Goal: Information Seeking & Learning: Learn about a topic

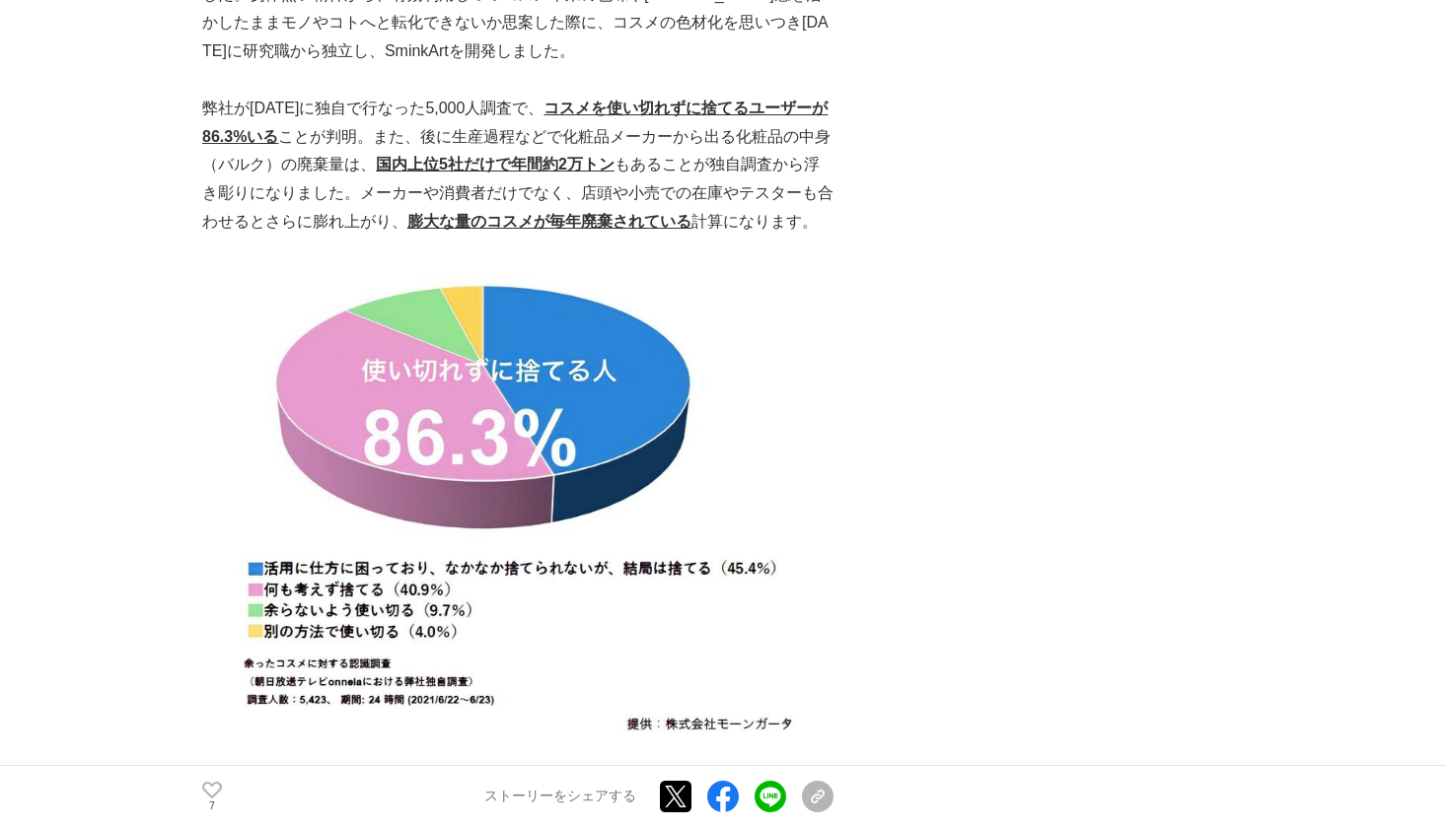
scroll to position [1171, 0]
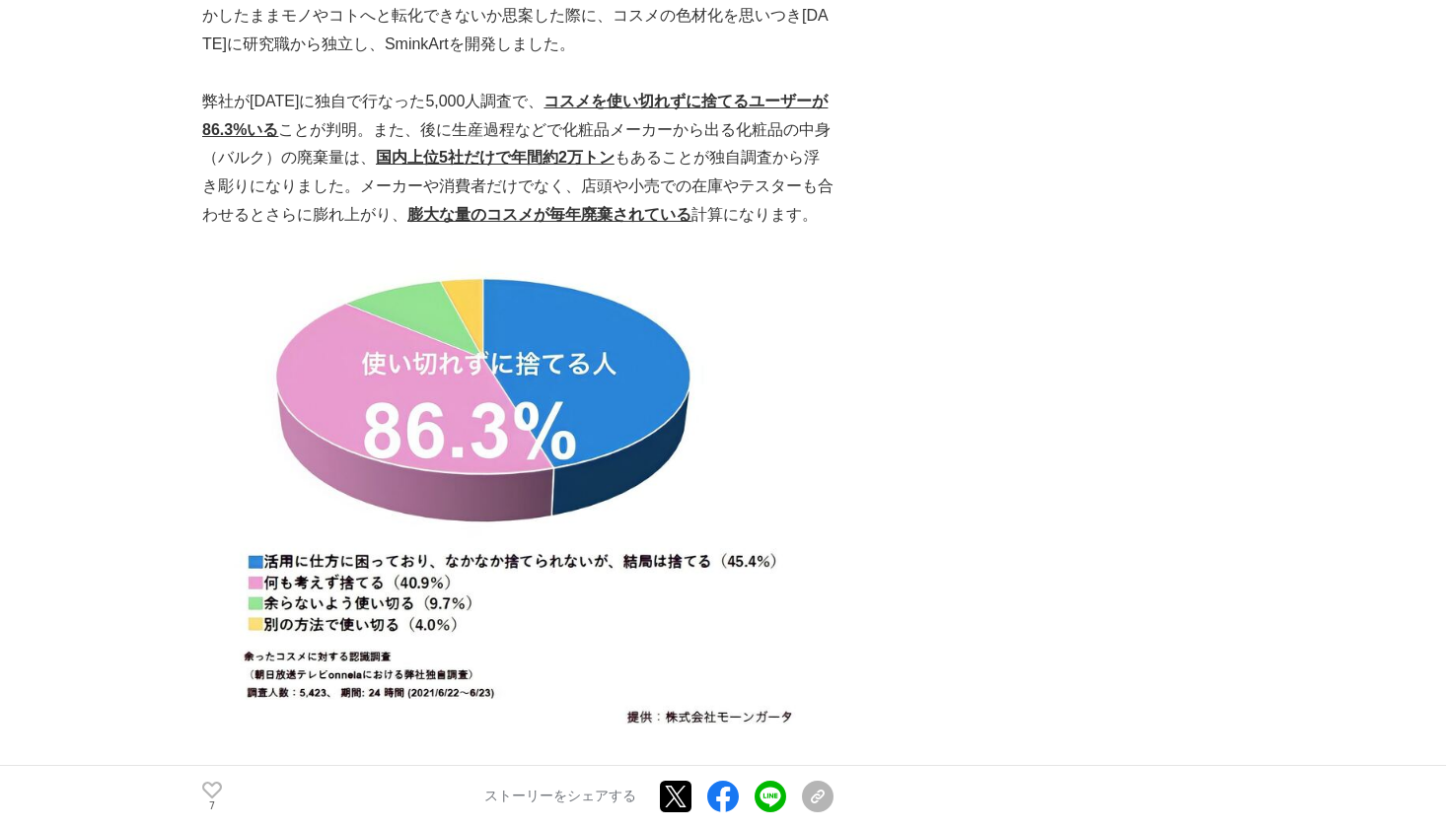
click at [615, 355] on img at bounding box center [517, 499] width 631 height 483
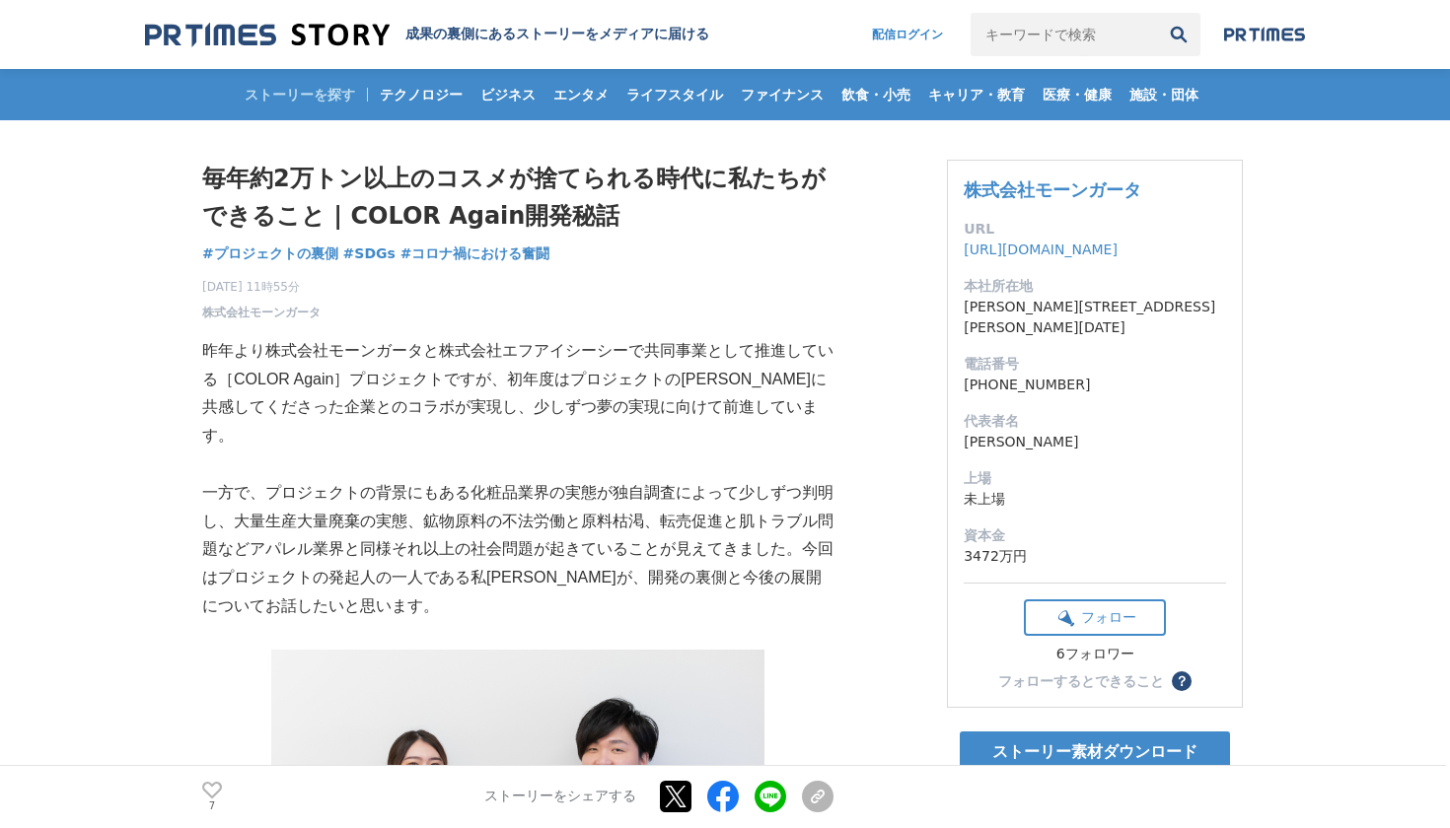
scroll to position [0, 0]
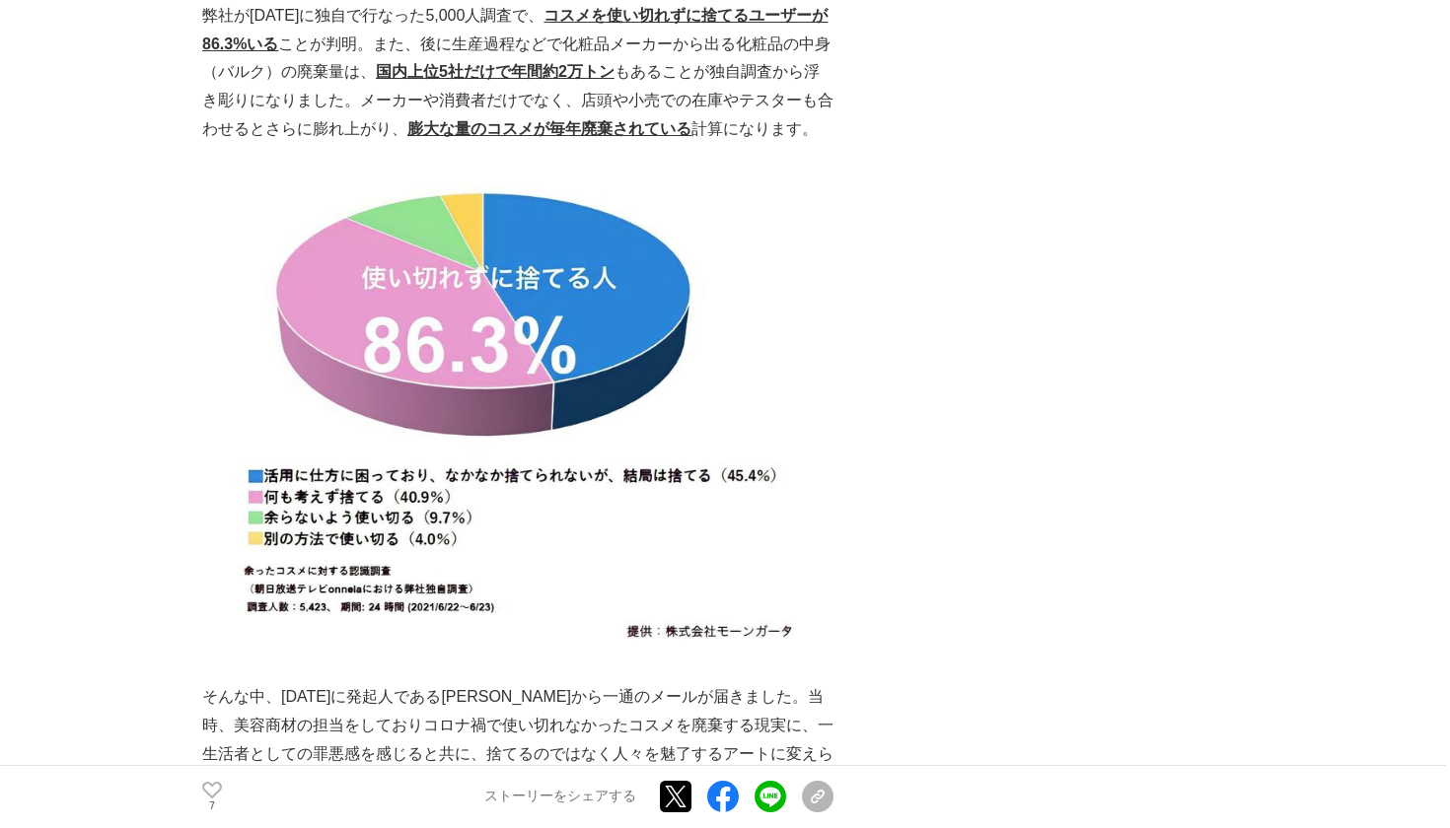
scroll to position [1251, 0]
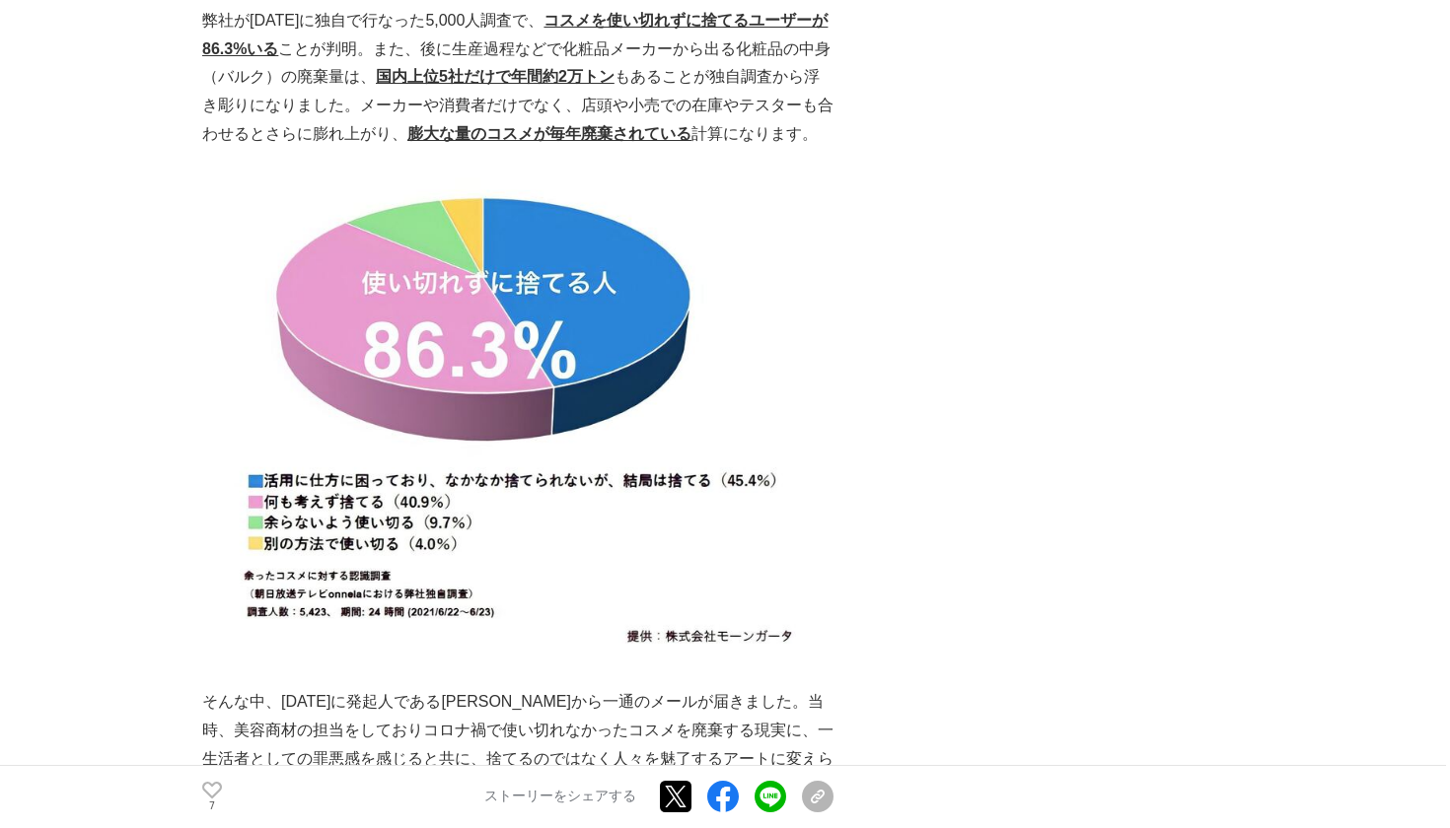
click at [228, 207] on img at bounding box center [517, 419] width 631 height 483
click at [390, 257] on img at bounding box center [517, 419] width 631 height 483
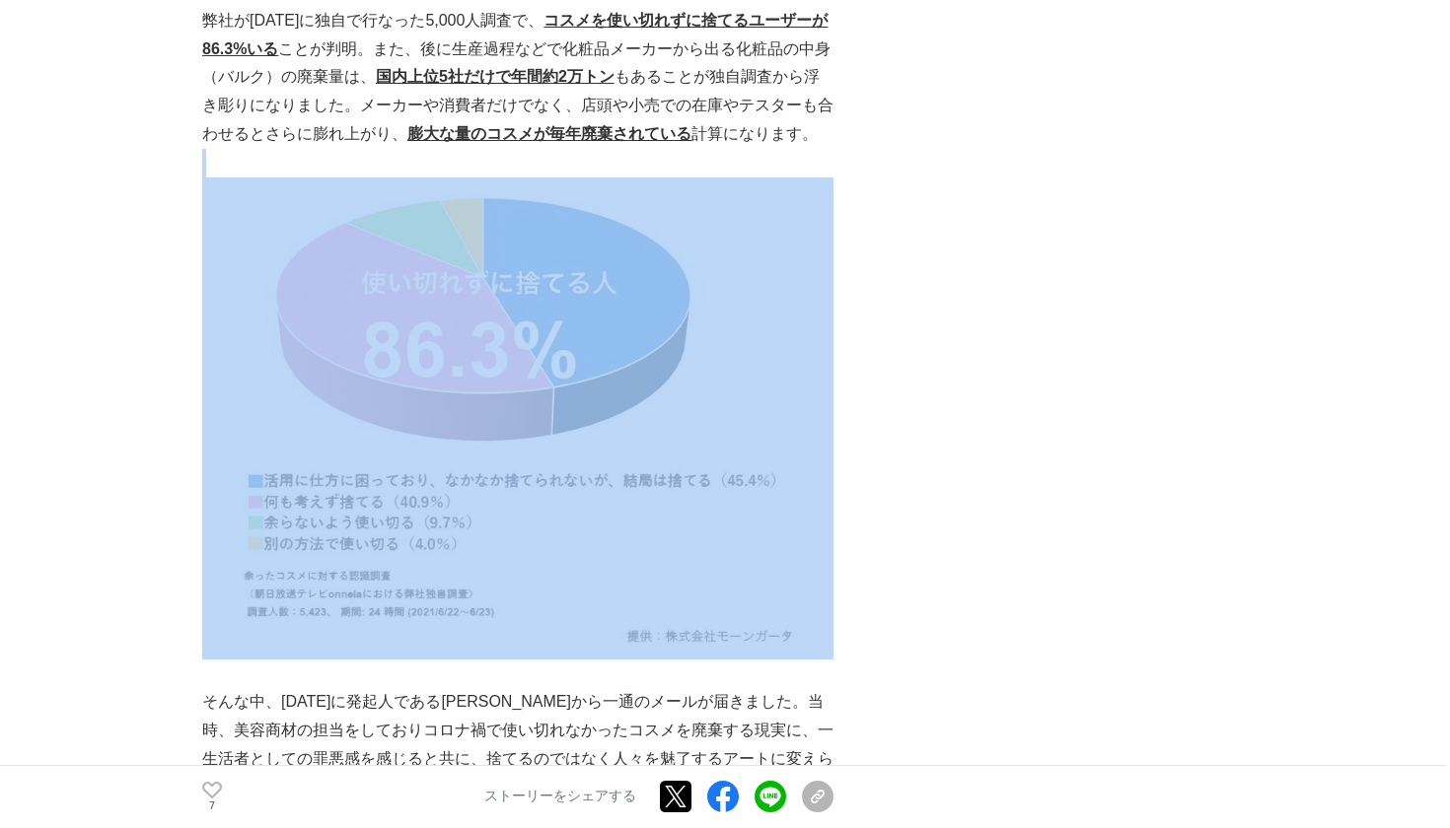
click at [390, 257] on img at bounding box center [517, 419] width 631 height 483
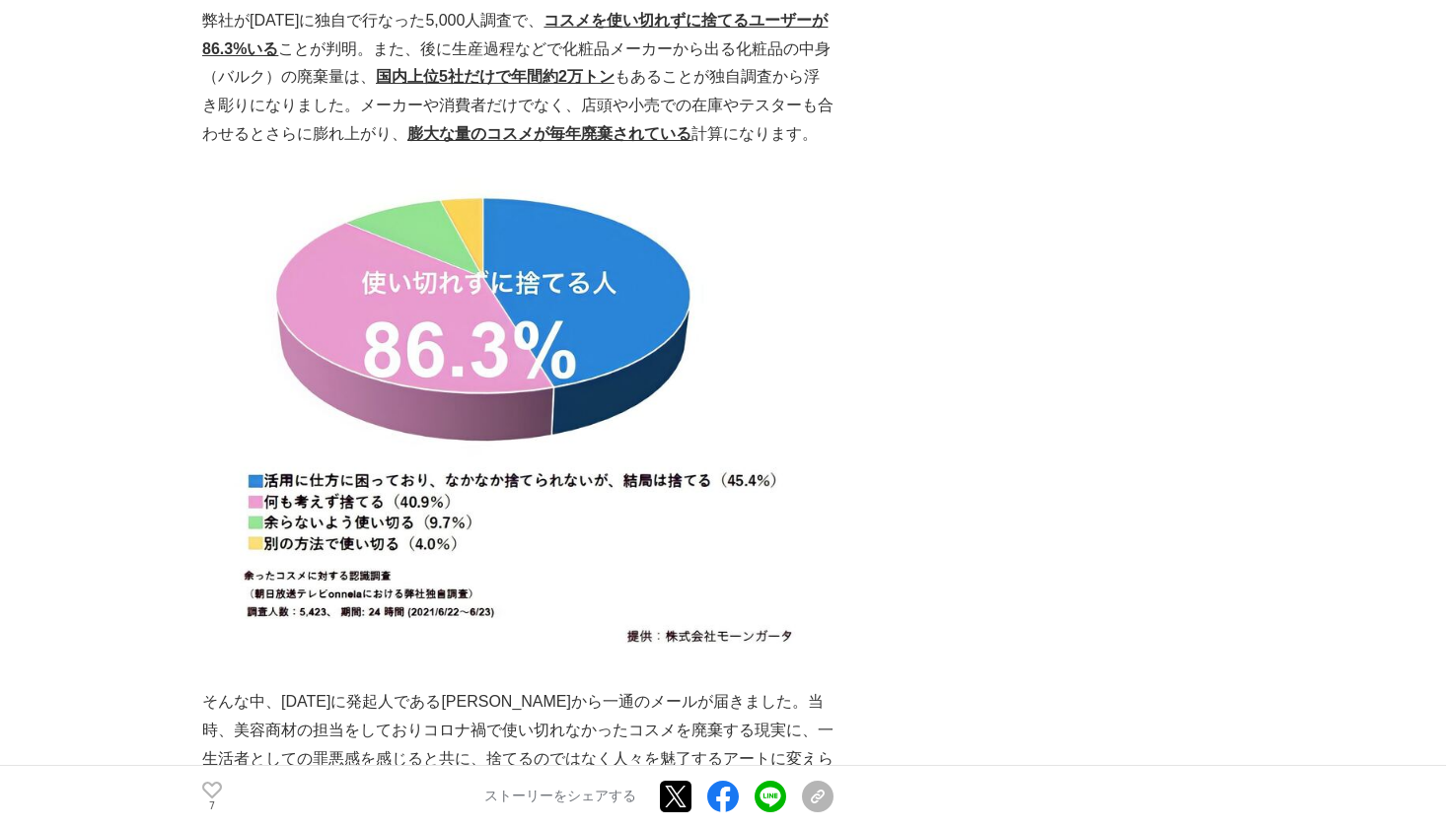
click at [536, 249] on img at bounding box center [517, 419] width 631 height 483
click at [255, 227] on img at bounding box center [517, 419] width 631 height 483
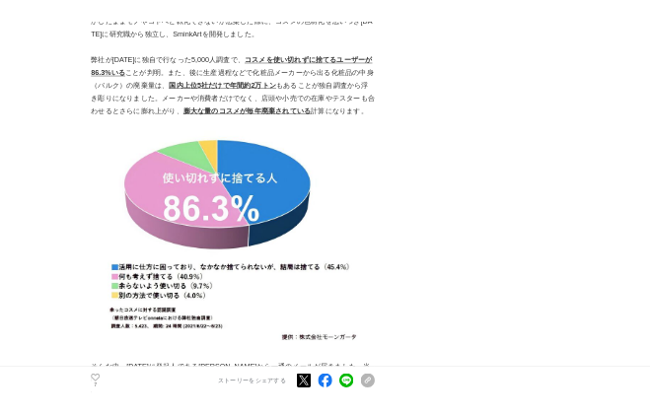
scroll to position [1188, 0]
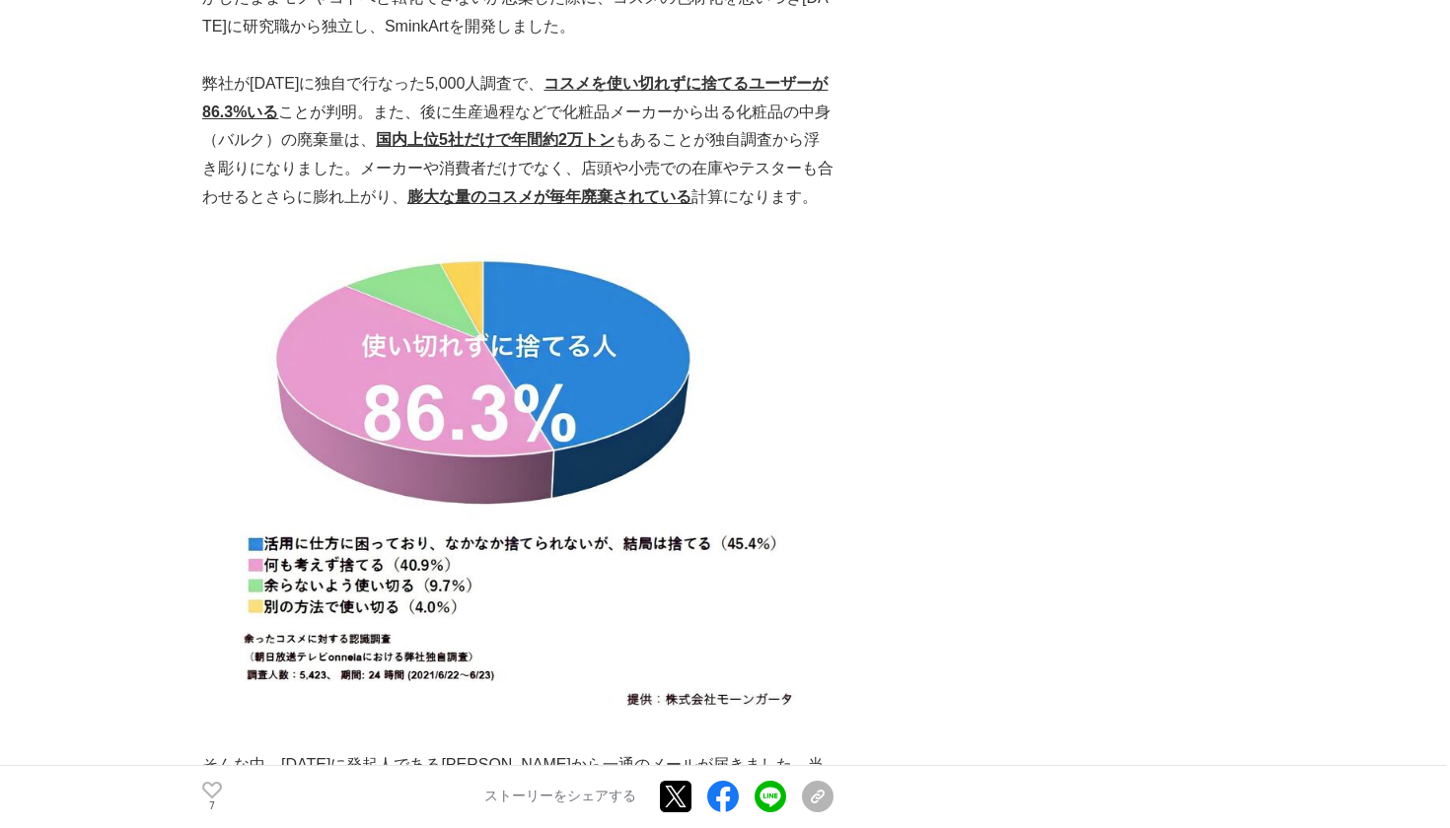
click at [325, 241] on img at bounding box center [517, 482] width 631 height 483
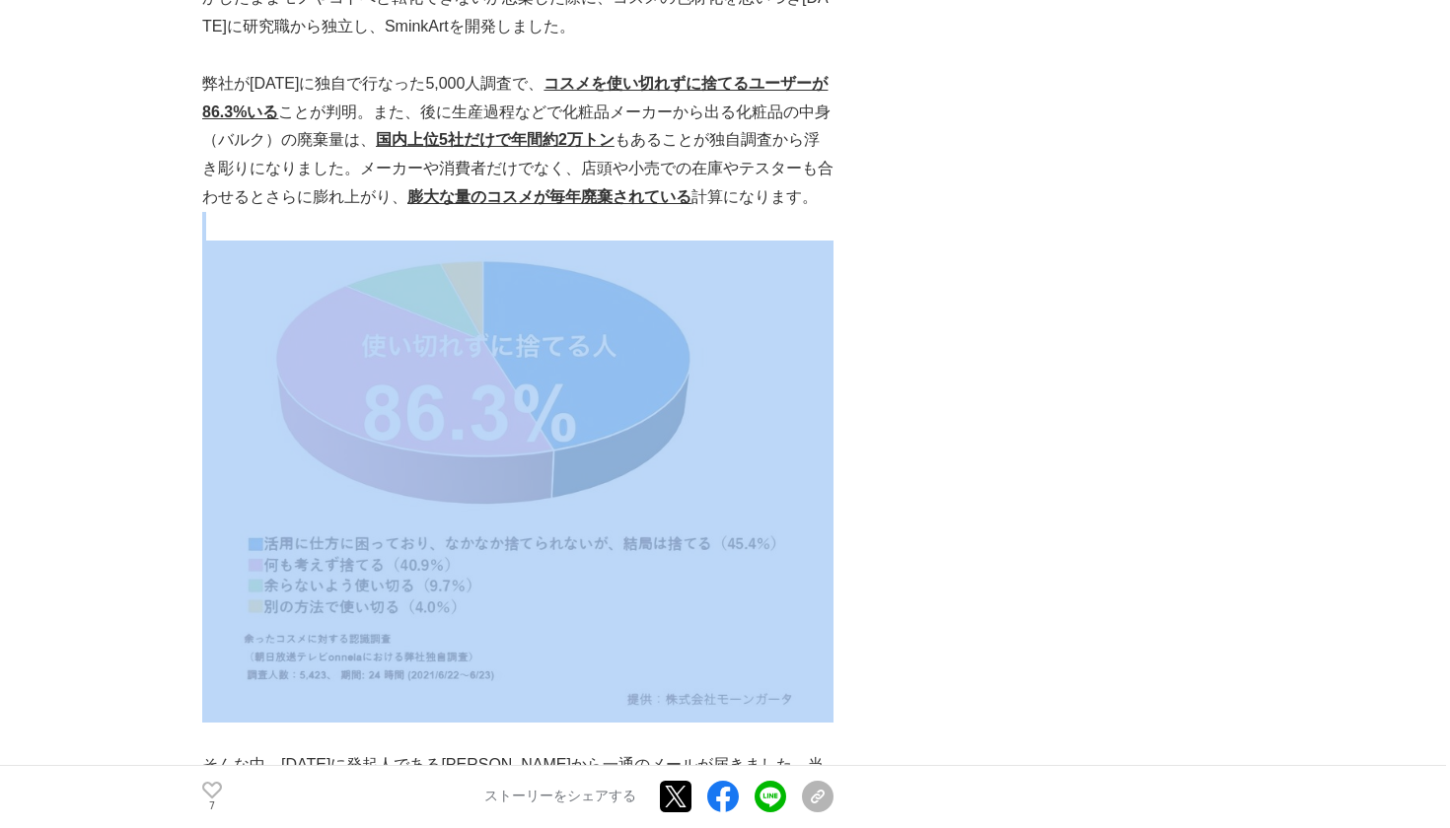
click at [325, 241] on img at bounding box center [517, 482] width 631 height 483
click at [814, 113] on p "弊社が2021年に独自で行なった5,000人調査で、 コスメを使い切れずに捨てるユーザーが86.3%いる ことが判明。また、後に生産過程などで化粧品メーカーか…" at bounding box center [517, 141] width 631 height 142
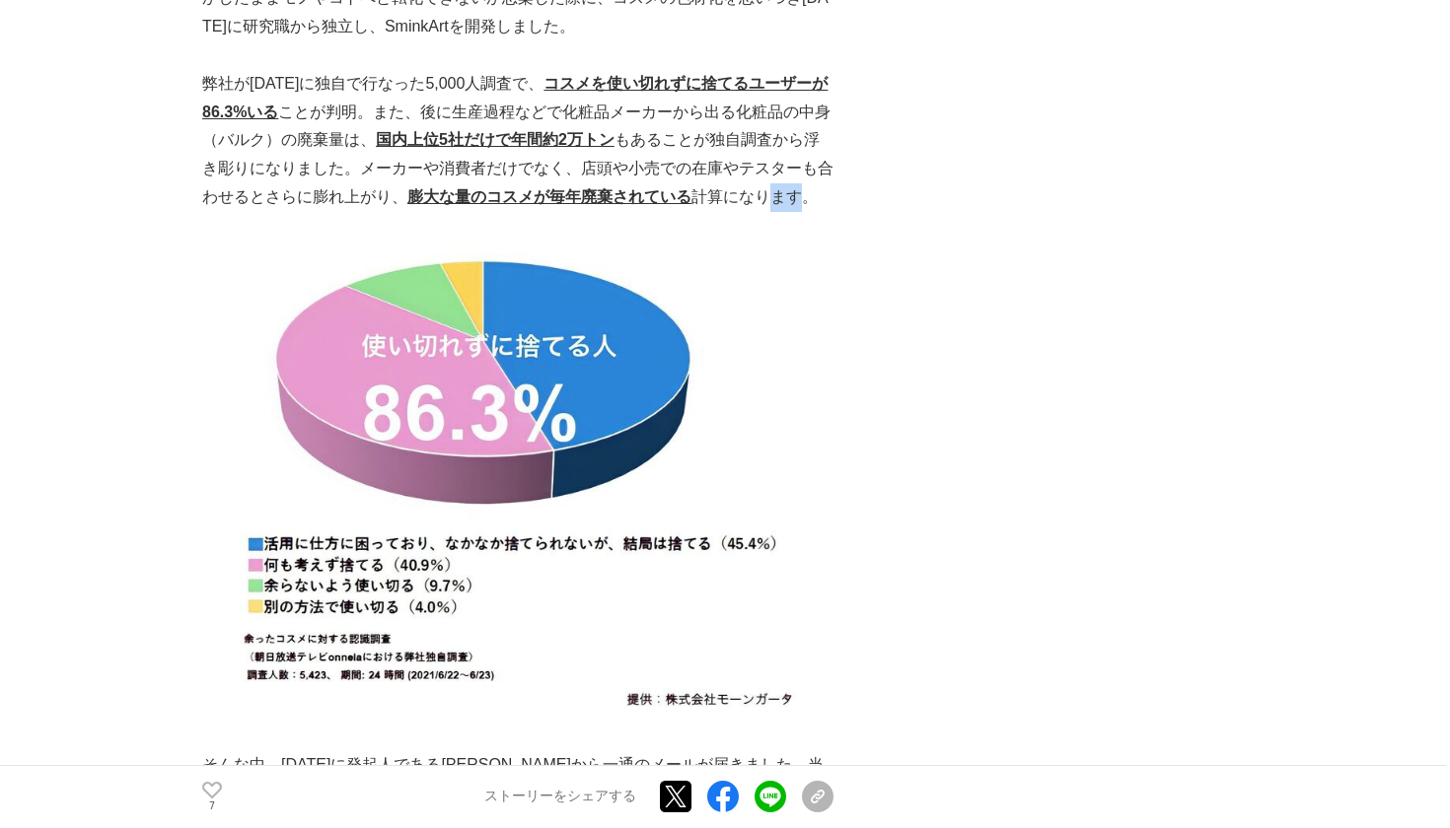
click at [814, 113] on p "弊社が2021年に独自で行なった5,000人調査で、 コスメを使い切れずに捨てるユーザーが86.3%いる ことが判明。また、後に生産過程などで化粧品メーカーか…" at bounding box center [517, 141] width 631 height 142
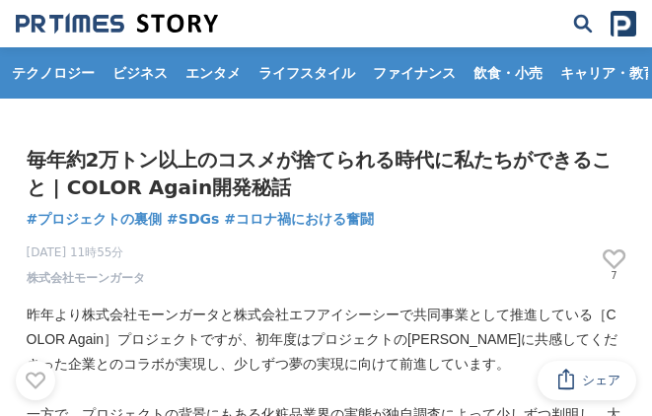
scroll to position [0, 0]
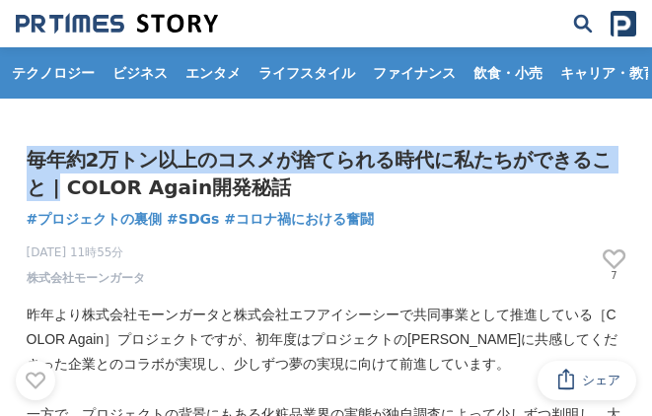
drag, startPoint x: 30, startPoint y: 159, endPoint x: 583, endPoint y: 163, distance: 553.2
click at [589, 165] on h1 "毎年約2万トン以上のコスメが捨てられる時代に私たちができること | COLOR Again開発秘話" at bounding box center [327, 173] width 600 height 55
copy h1 "毎年約2万トン以上のコスメが捨てられる時代に私たちができること"
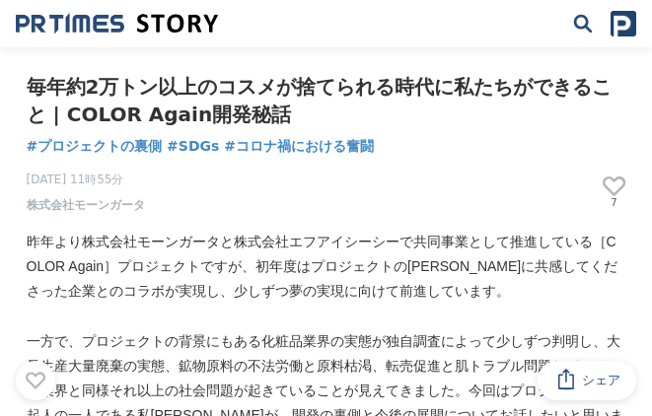
scroll to position [72, 0]
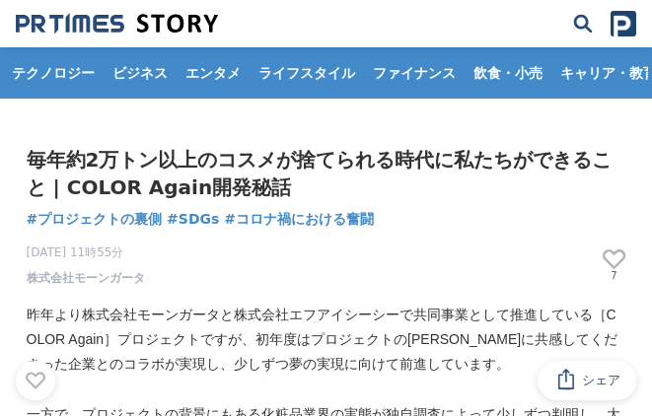
scroll to position [72, 0]
